Goal: Information Seeking & Learning: Learn about a topic

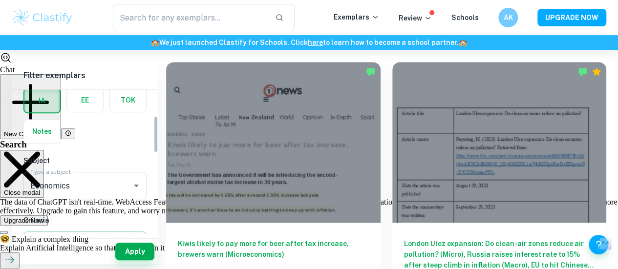
scroll to position [106, 0]
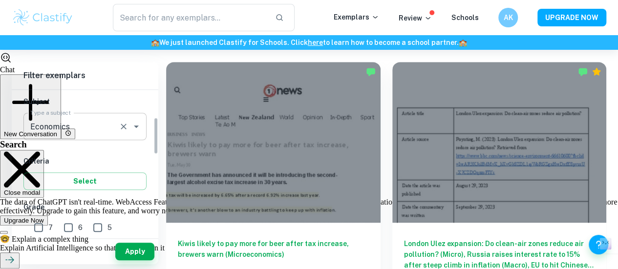
click at [120, 133] on div "Economics Type a subject" at bounding box center [84, 126] width 123 height 27
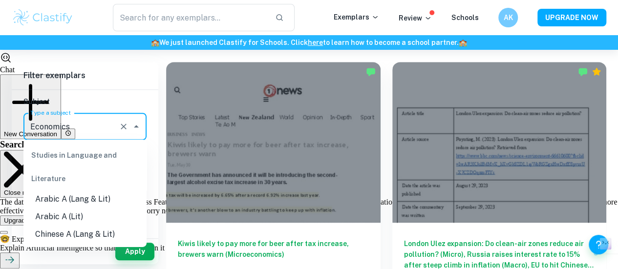
scroll to position [892, 0]
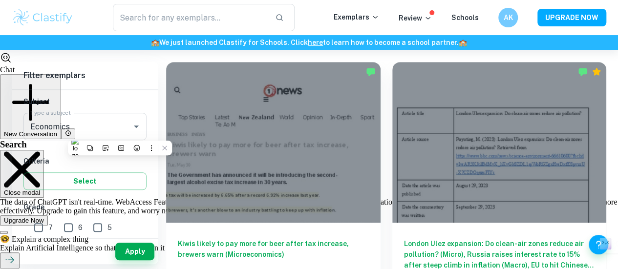
click at [111, 105] on h6 "Subject" at bounding box center [84, 101] width 123 height 11
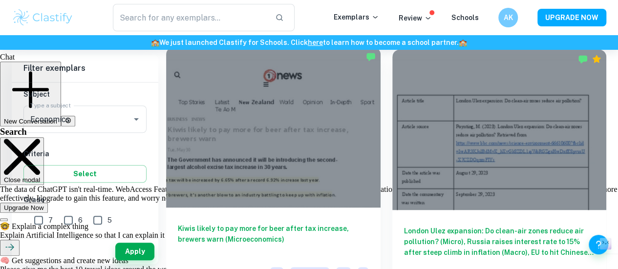
scroll to position [276, 0]
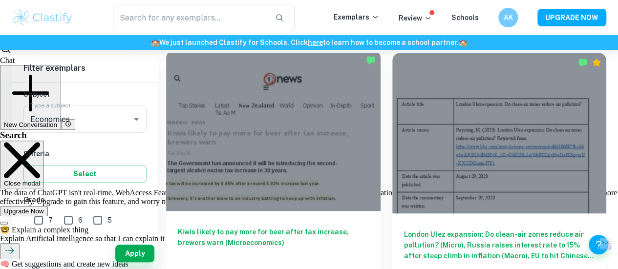
click at [243, 227] on h6 "Kiwis likely to pay more for beer after tax increase, brewers warn (Microeconom…" at bounding box center [273, 243] width 191 height 32
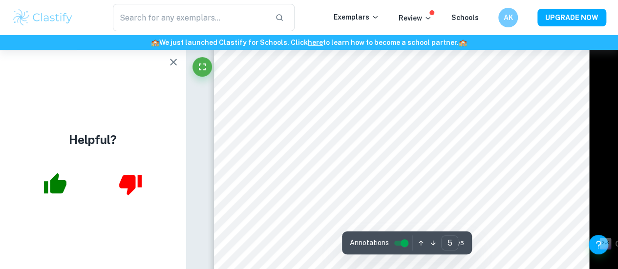
scroll to position [2403, 0]
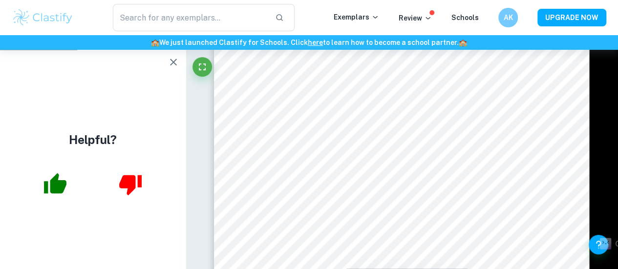
click at [170, 62] on icon "button" at bounding box center [174, 62] width 12 height 12
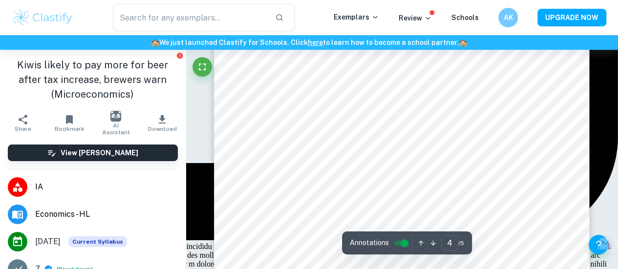
scroll to position [1817, 0]
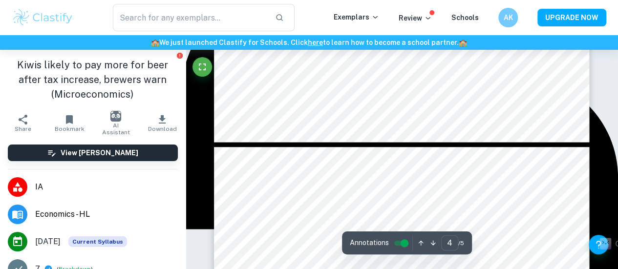
type input "5"
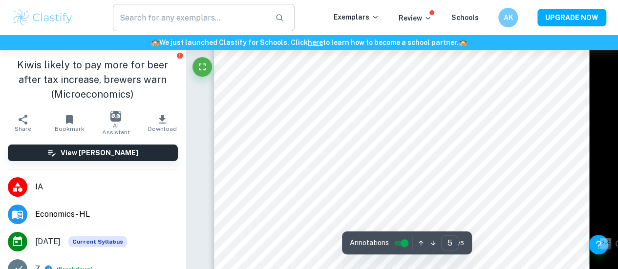
scroll to position [2586, 0]
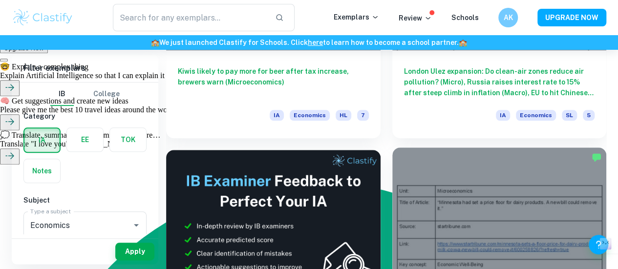
scroll to position [458, 0]
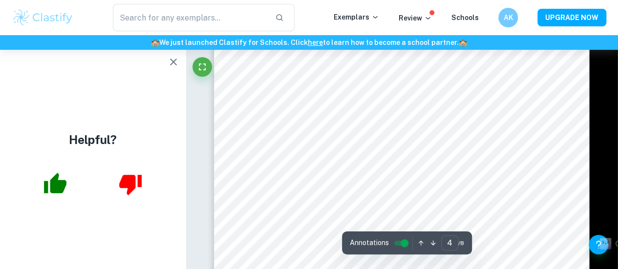
scroll to position [1658, 0]
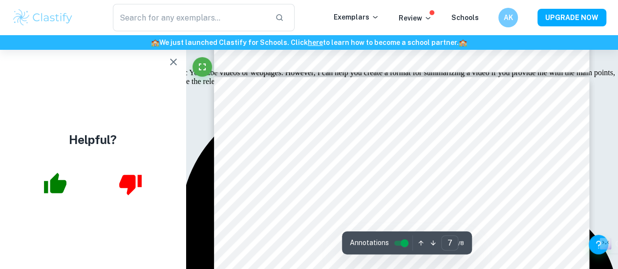
type input "8"
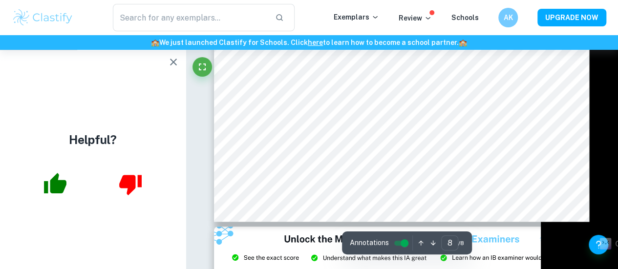
scroll to position [3893, 0]
